Goal: Task Accomplishment & Management: Manage account settings

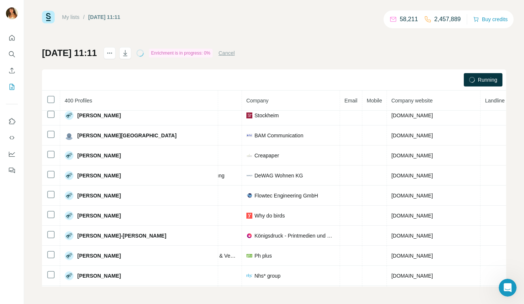
scroll to position [0, 162]
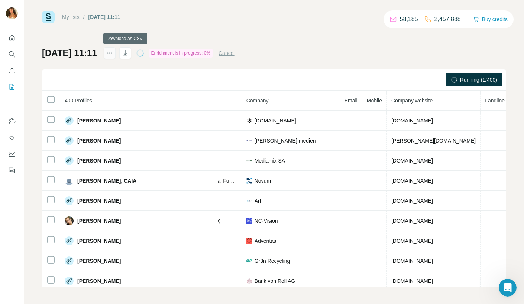
click at [109, 55] on icon "actions" at bounding box center [109, 52] width 7 height 7
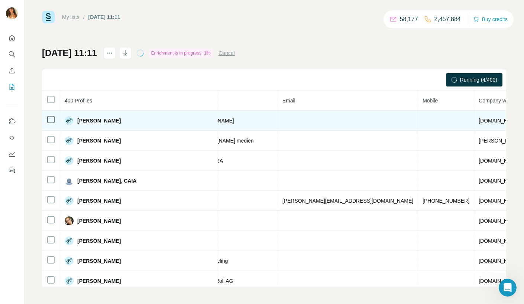
scroll to position [0, 0]
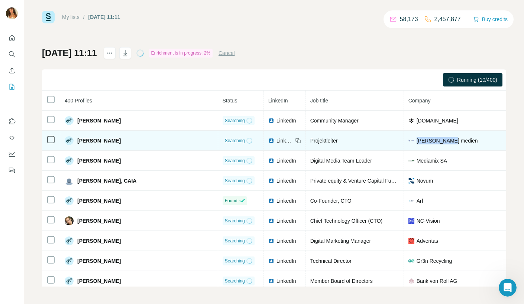
drag, startPoint x: 398, startPoint y: 140, endPoint x: 459, endPoint y: 31, distance: 125.1
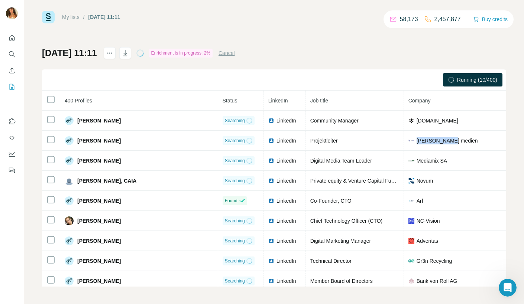
click at [408, 137] on div "[PERSON_NAME] medien" at bounding box center [452, 140] width 89 height 7
click at [105, 54] on button "actions" at bounding box center [110, 53] width 12 height 12
click at [110, 53] on icon "actions" at bounding box center [109, 53] width 1 height 1
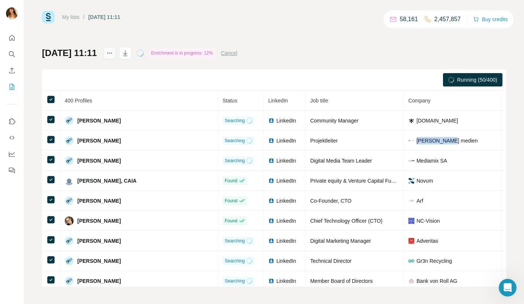
click at [110, 53] on icon "actions" at bounding box center [109, 53] width 1 height 1
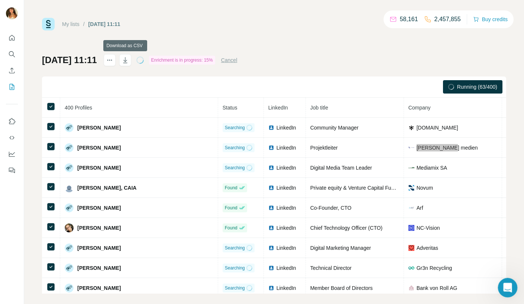
click at [501, 287] on icon "Open Intercom Messenger" at bounding box center [506, 287] width 12 height 12
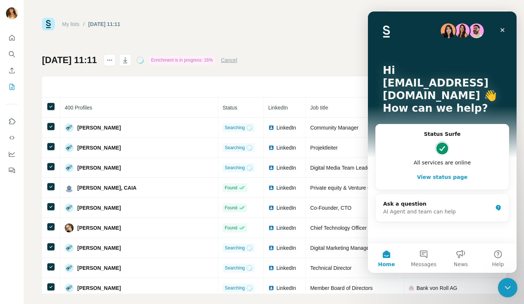
click at [502, 287] on icon "Close Intercom Messenger" at bounding box center [506, 286] width 9 height 9
